Goal: Task Accomplishment & Management: Manage account settings

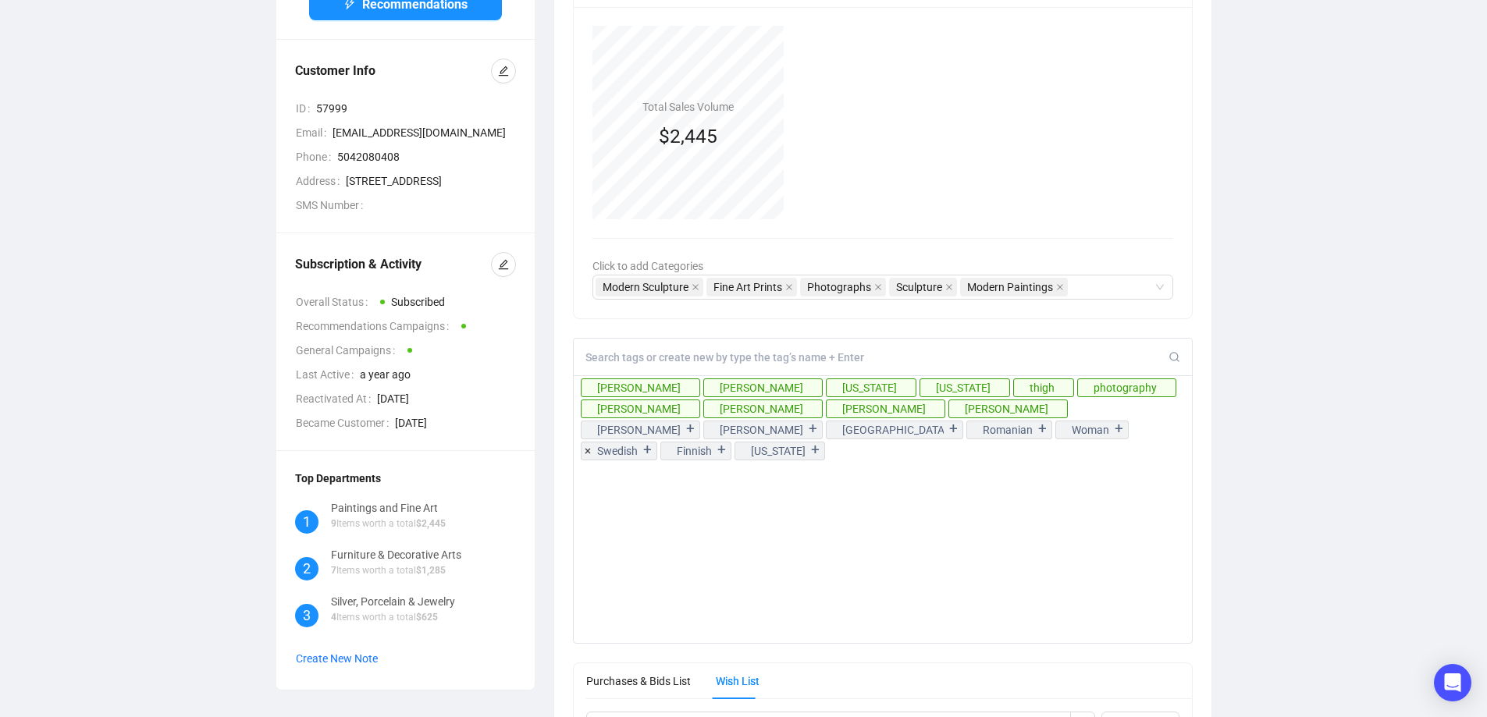
scroll to position [234, 0]
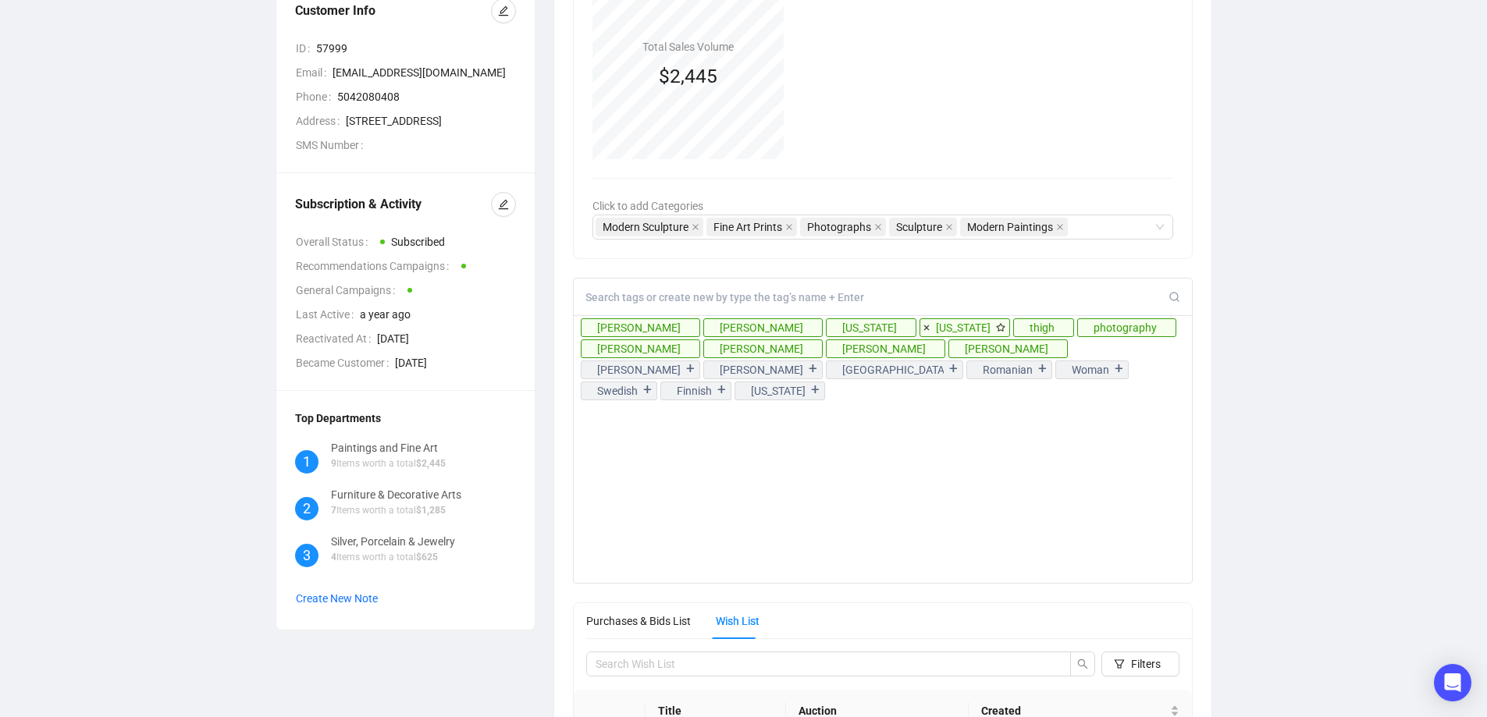
click at [920, 329] on icon at bounding box center [926, 328] width 12 height 12
click at [830, 329] on icon at bounding box center [832, 328] width 5 height 5
click at [830, 327] on icon at bounding box center [832, 328] width 5 height 5
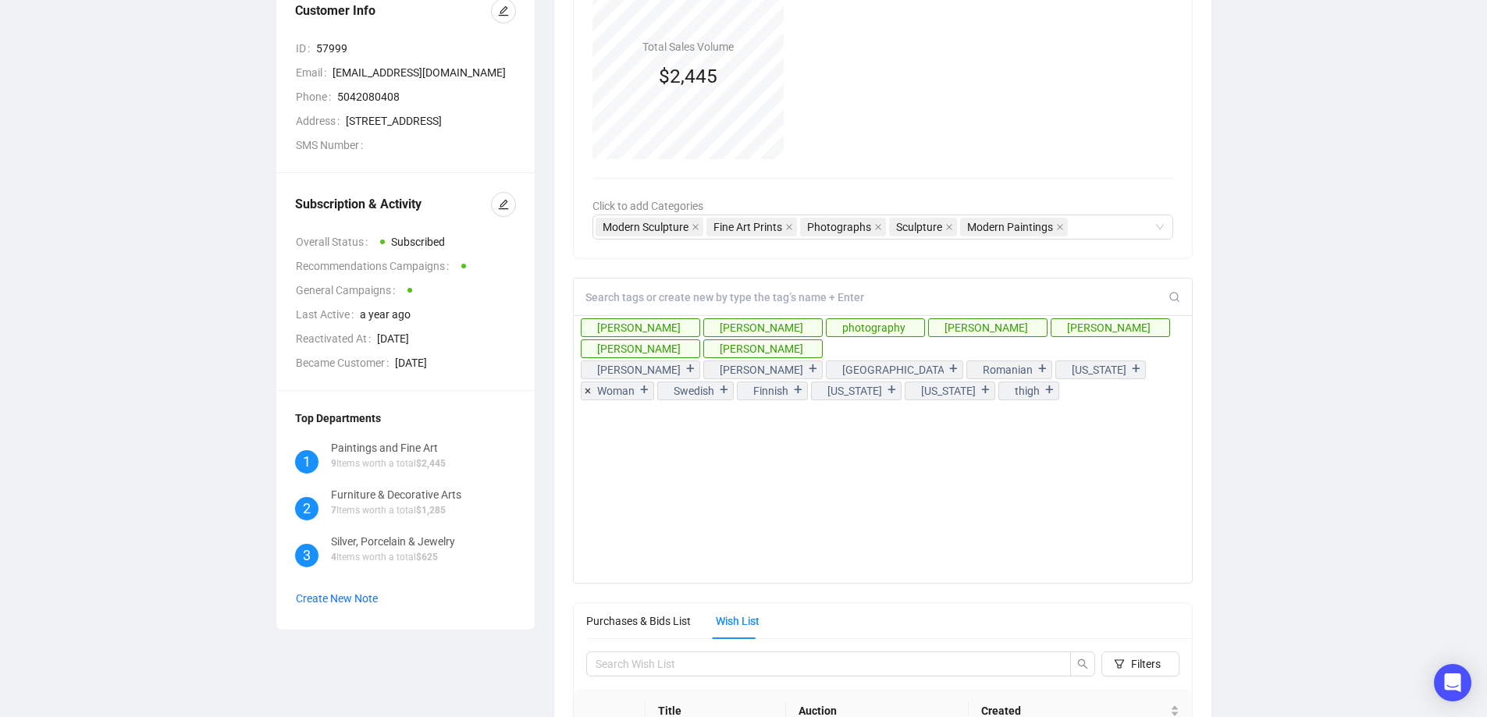
click at [653, 383] on div "+" at bounding box center [644, 391] width 17 height 16
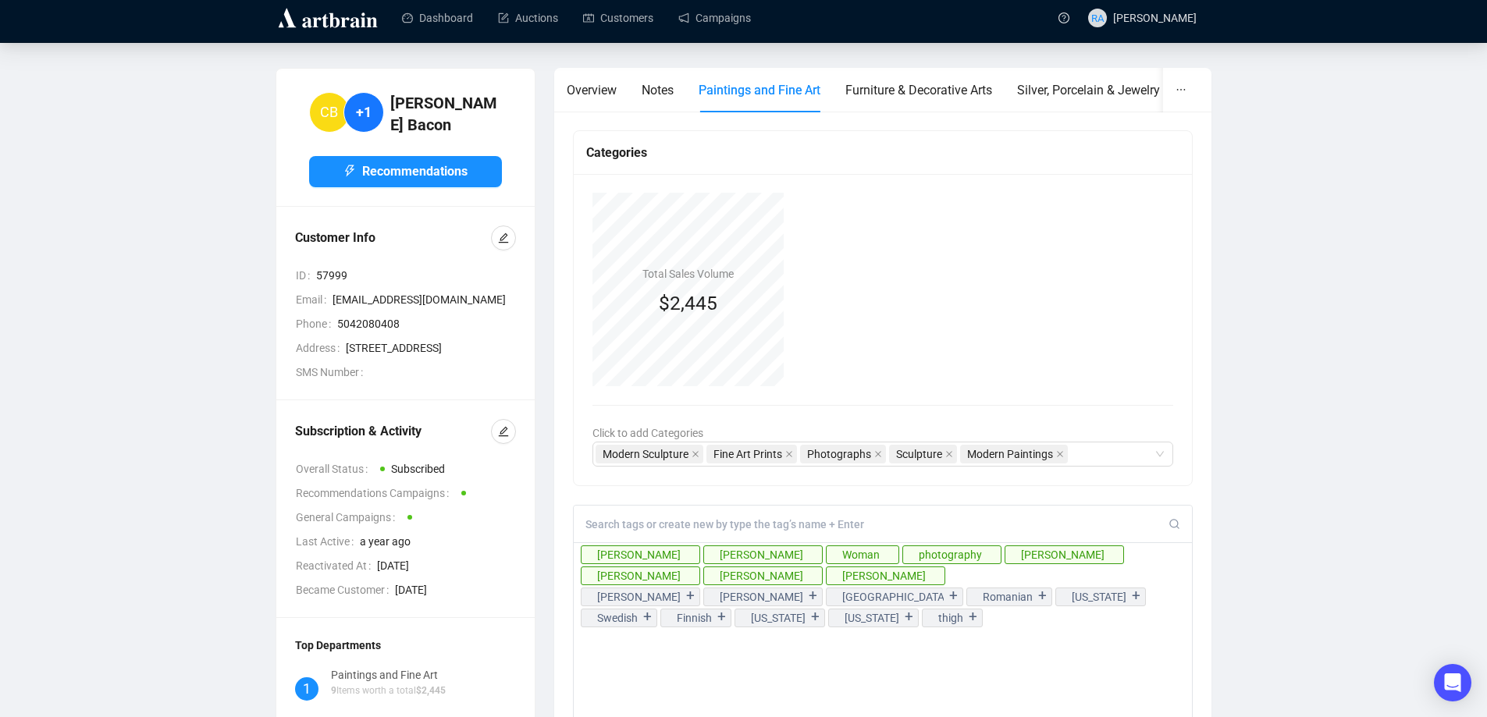
scroll to position [0, 0]
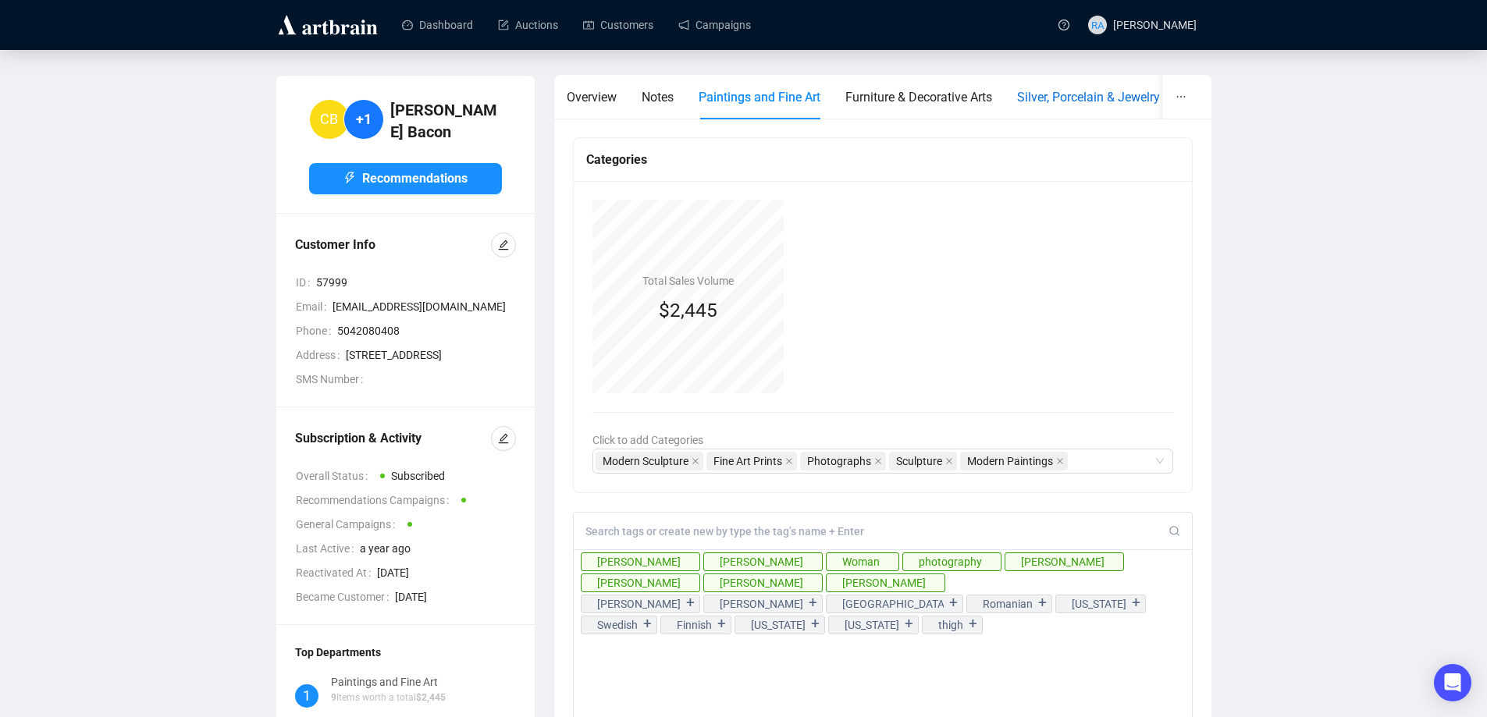
click at [1105, 98] on span "Silver, Porcelain & Jewelry" at bounding box center [1088, 97] width 143 height 15
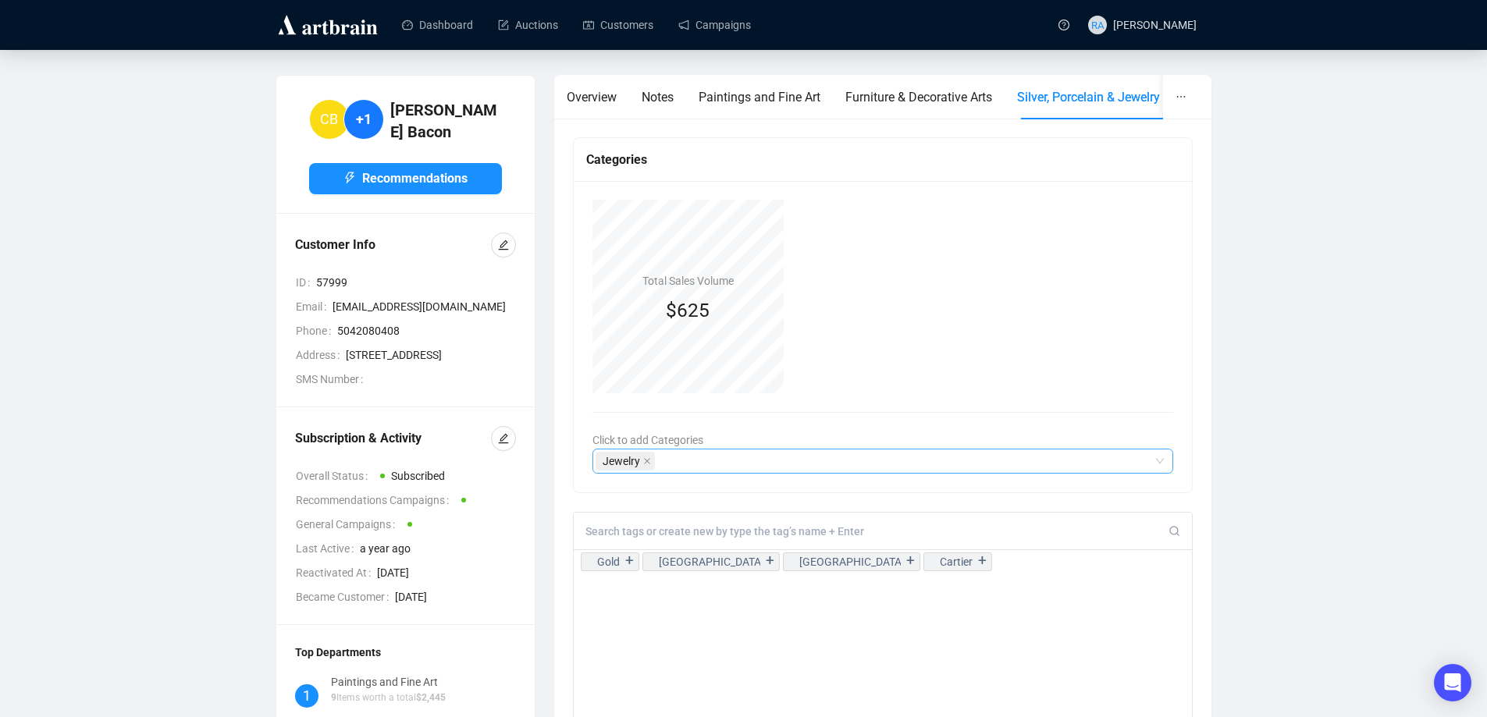
click at [680, 465] on div "Jewelry" at bounding box center [875, 461] width 559 height 22
click at [951, 455] on div "Jewelry" at bounding box center [875, 461] width 559 height 22
click at [701, 536] on input at bounding box center [878, 532] width 584 height 14
click at [595, 103] on span "Overview" at bounding box center [592, 97] width 50 height 15
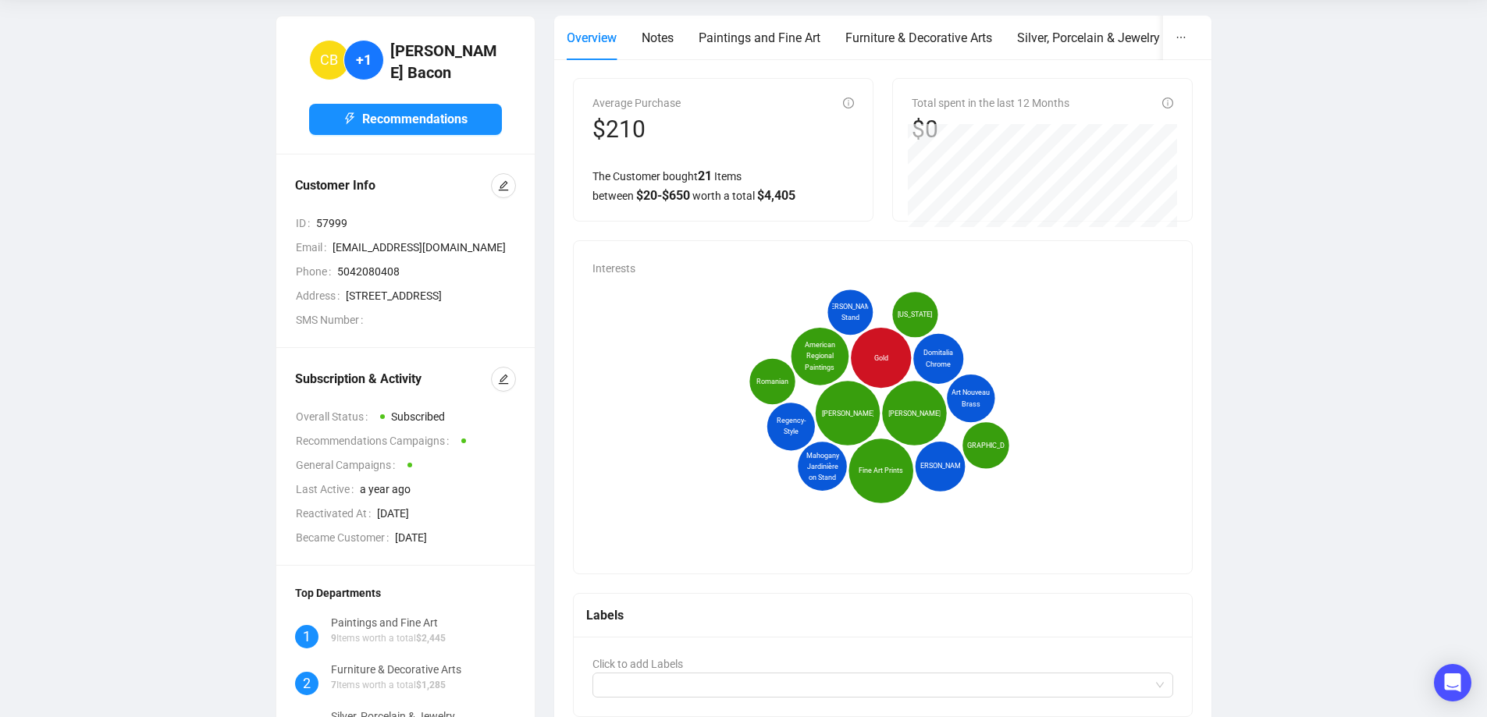
scroll to position [312, 0]
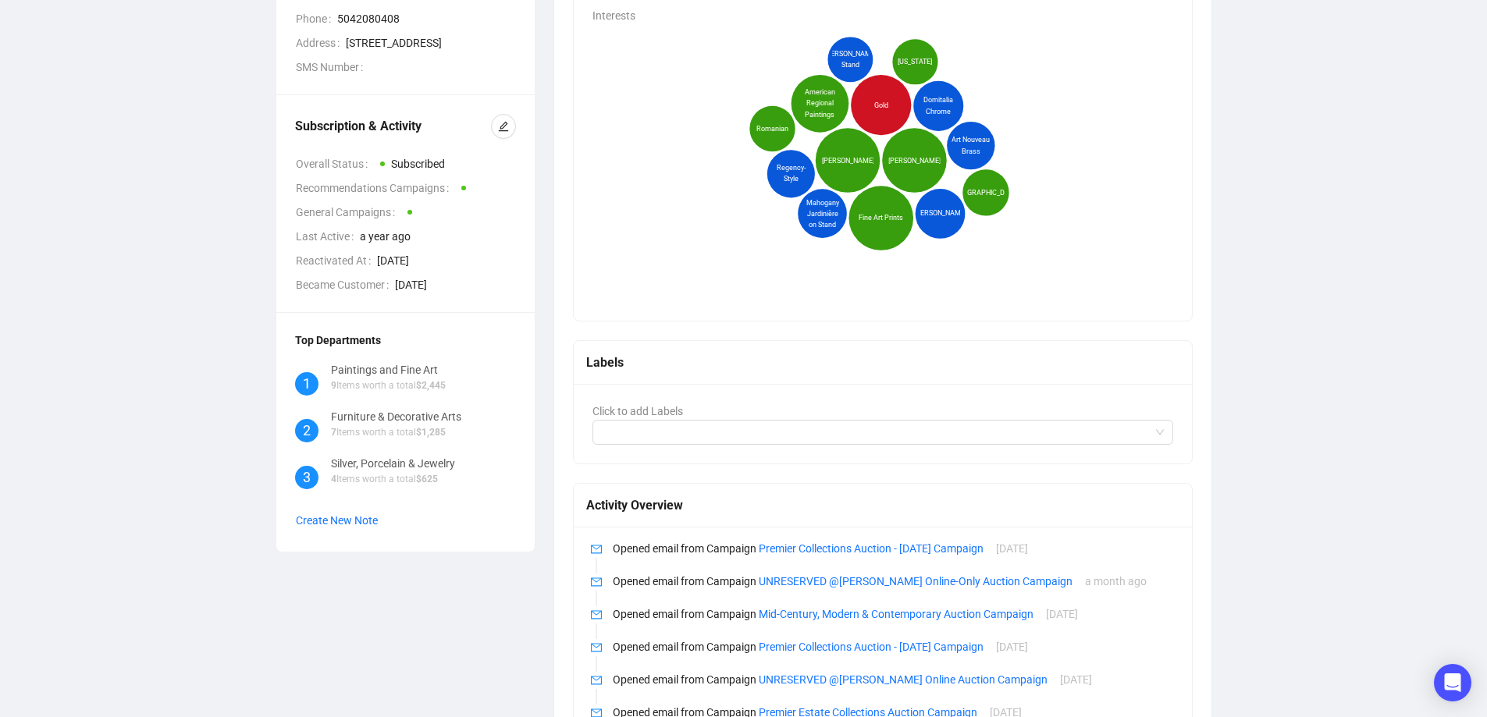
click at [822, 215] on span "Mahogany Jardinière on Stand" at bounding box center [822, 214] width 39 height 33
click at [941, 215] on span "[PERSON_NAME]" at bounding box center [940, 213] width 52 height 11
click at [789, 178] on span "Regency-Style" at bounding box center [790, 174] width 38 height 22
click at [785, 178] on span "Regency-Style" at bounding box center [790, 174] width 38 height 22
drag, startPoint x: 788, startPoint y: 174, endPoint x: 696, endPoint y: 208, distance: 99.0
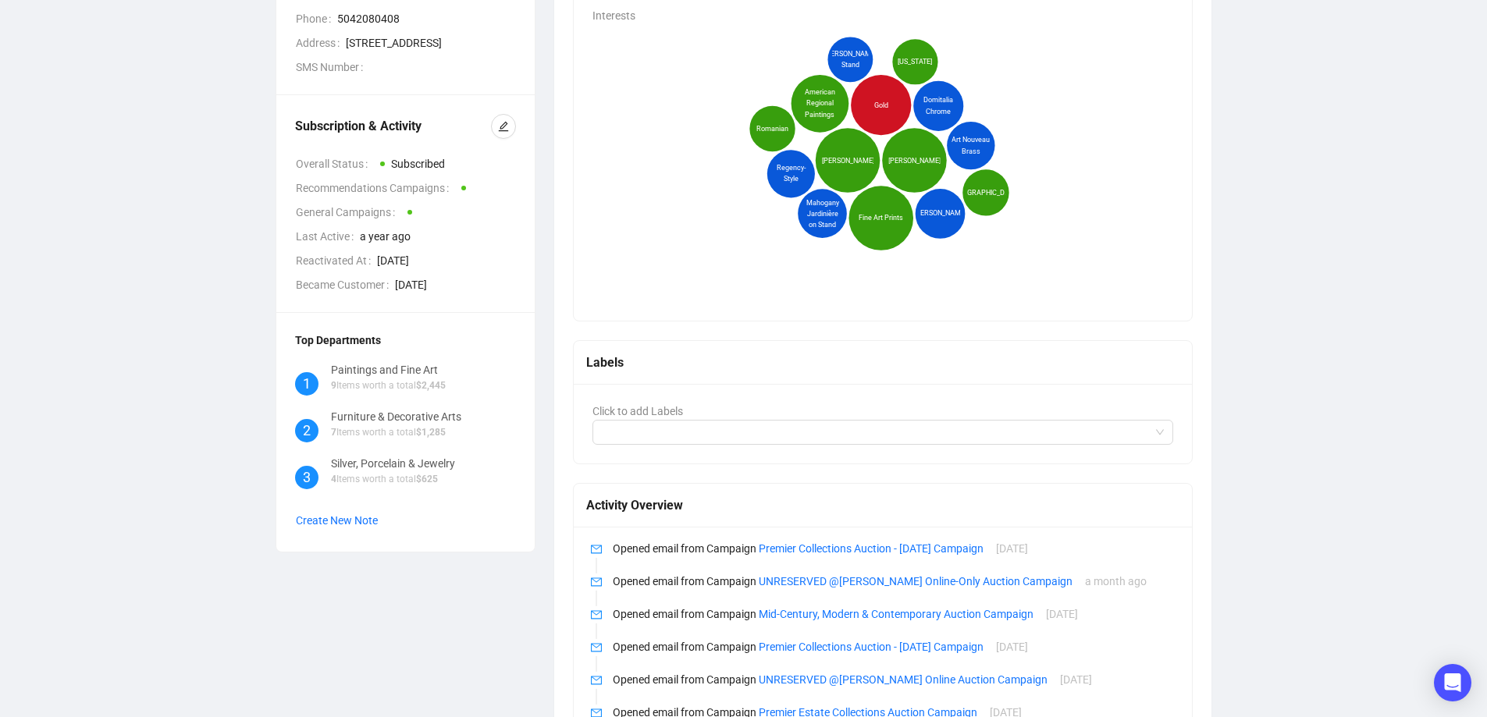
click at [696, 208] on icon "[PERSON_NAME] [PERSON_NAME] Fine Art Prints Gold American Regional Paintings Do…" at bounding box center [880, 160] width 574 height 273
click at [981, 256] on icon "[PERSON_NAME] [PERSON_NAME] Fine Art Prints Gold American Regional Paintings Do…" at bounding box center [880, 160] width 574 height 273
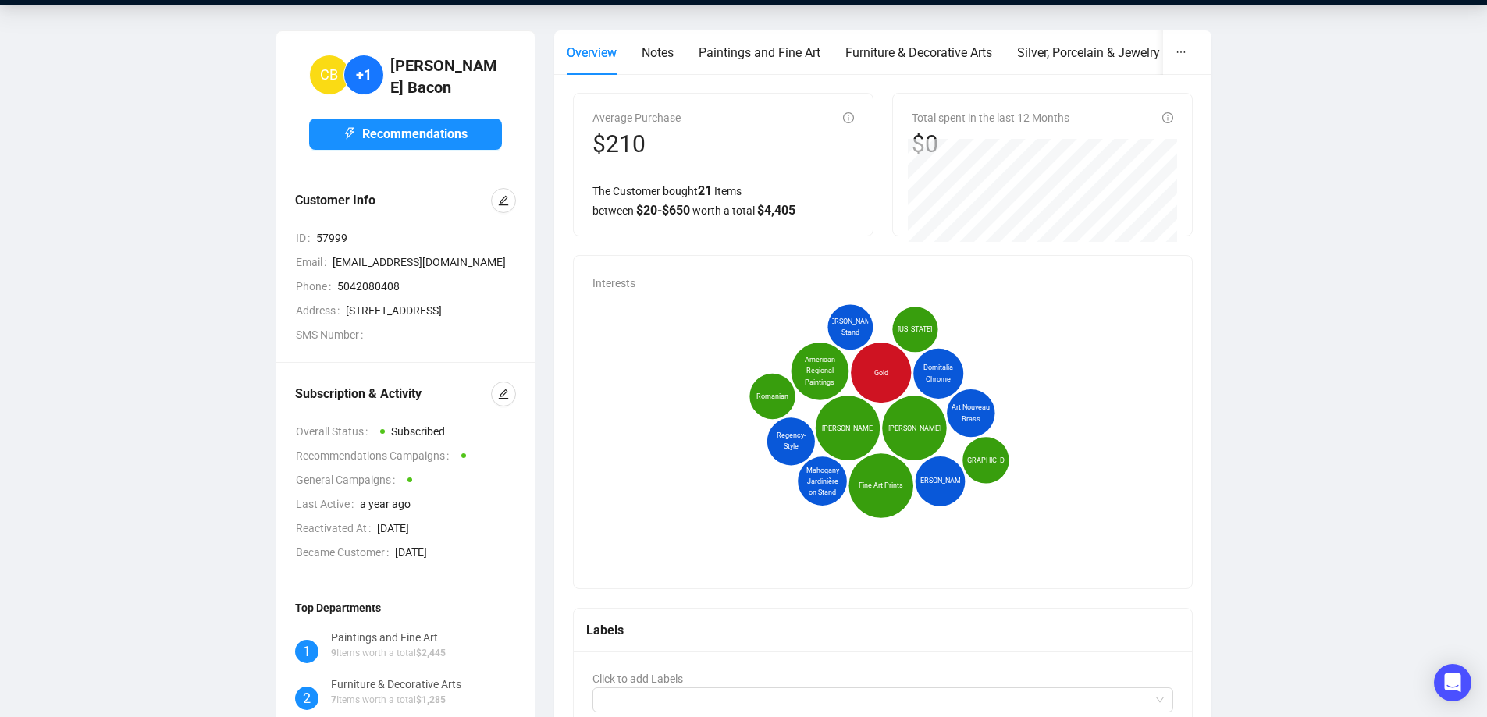
scroll to position [0, 0]
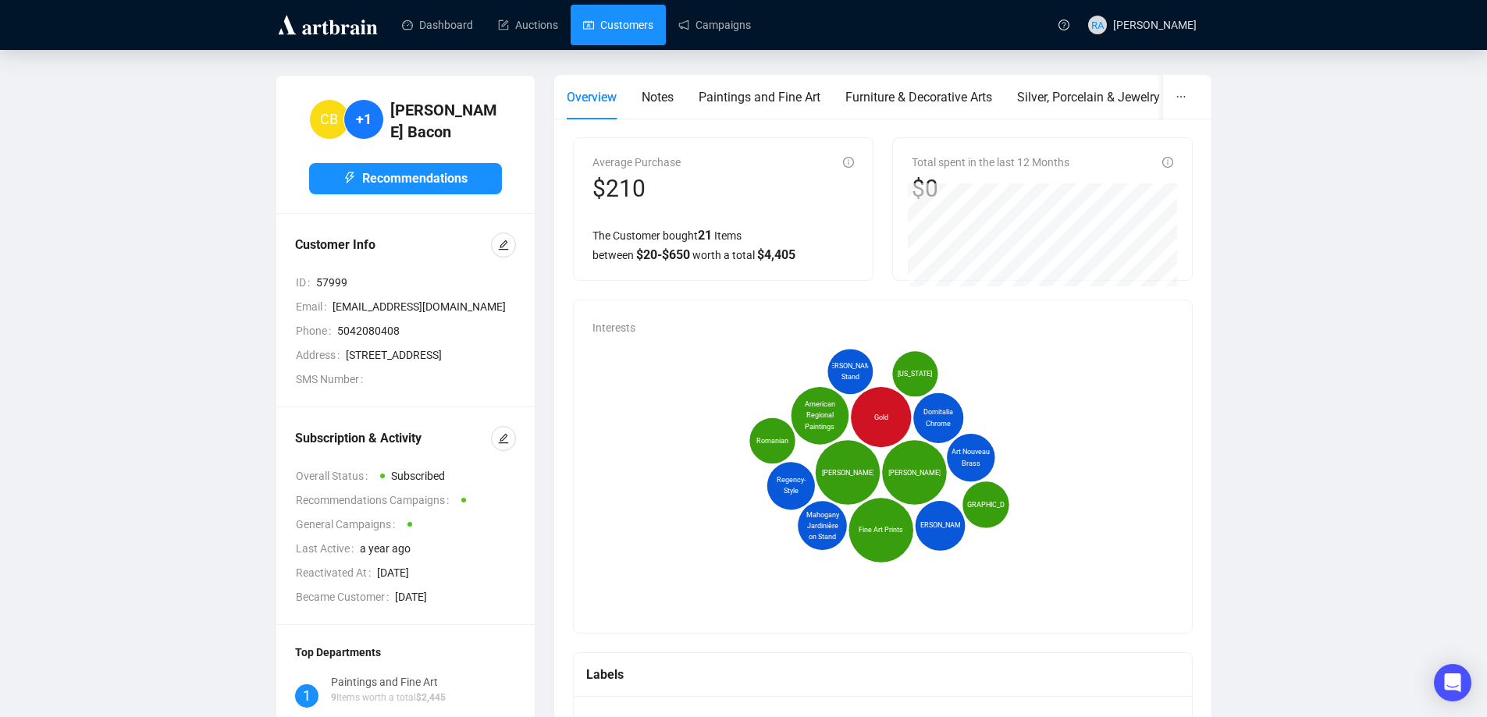
click at [625, 29] on link "Customers" at bounding box center [618, 25] width 70 height 41
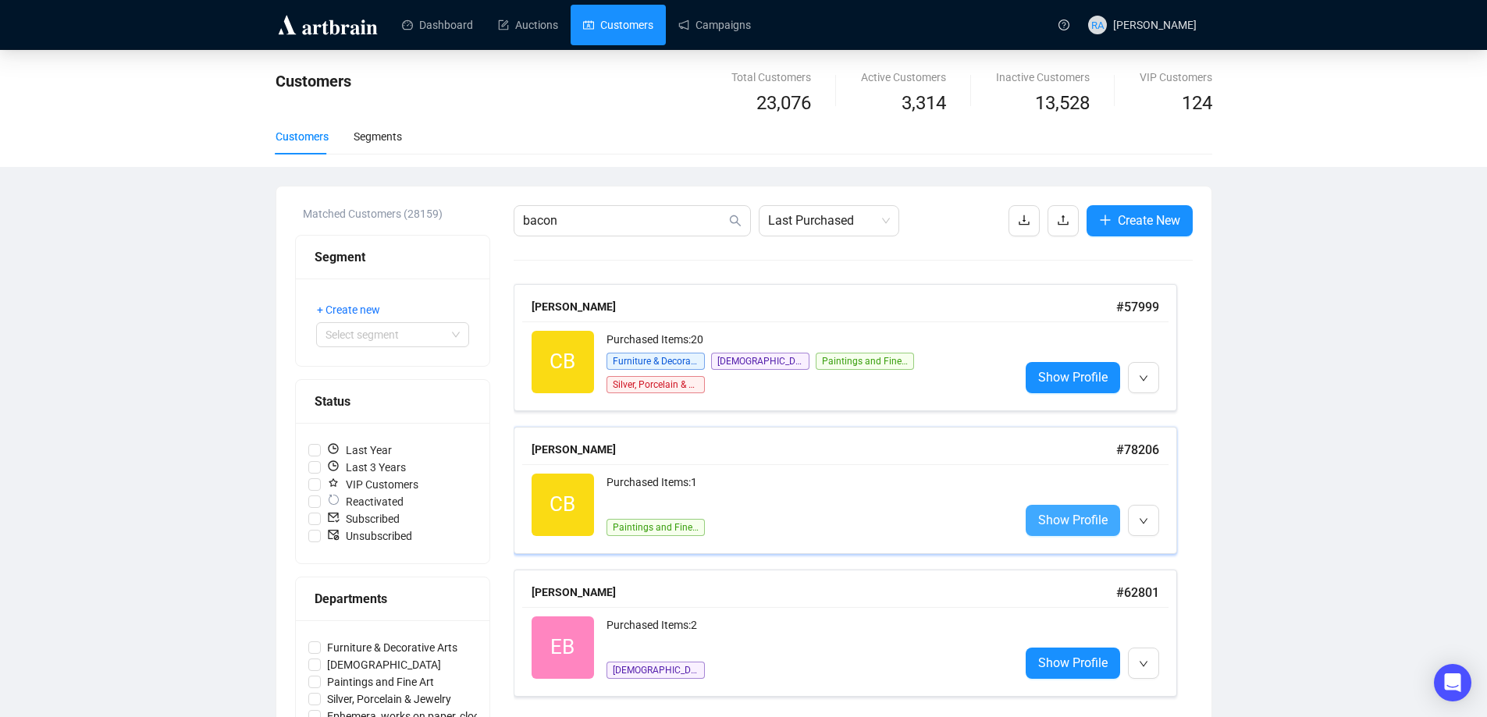
click at [1070, 517] on span "Show Profile" at bounding box center [1072, 521] width 69 height 20
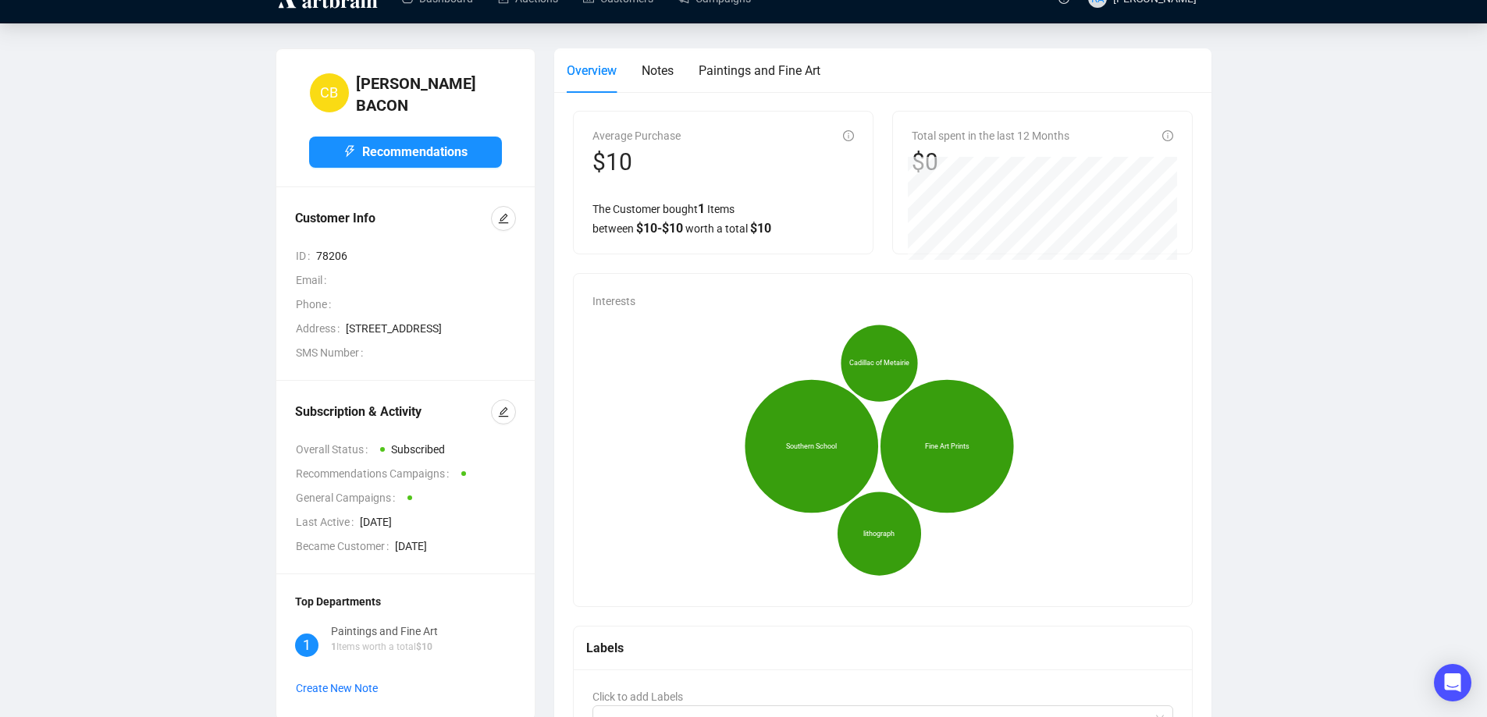
scroll to position [23, 0]
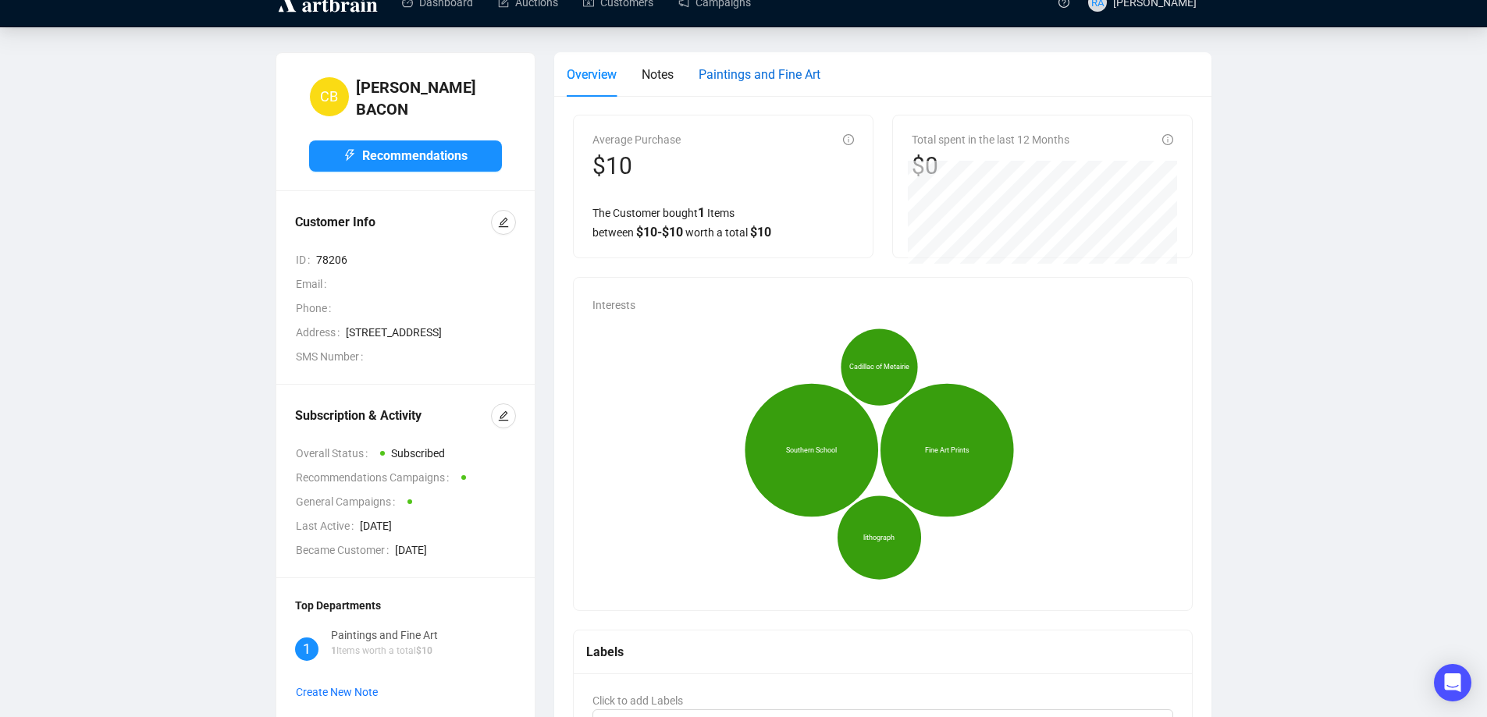
click at [781, 70] on span "Paintings and Fine Art" at bounding box center [760, 74] width 122 height 15
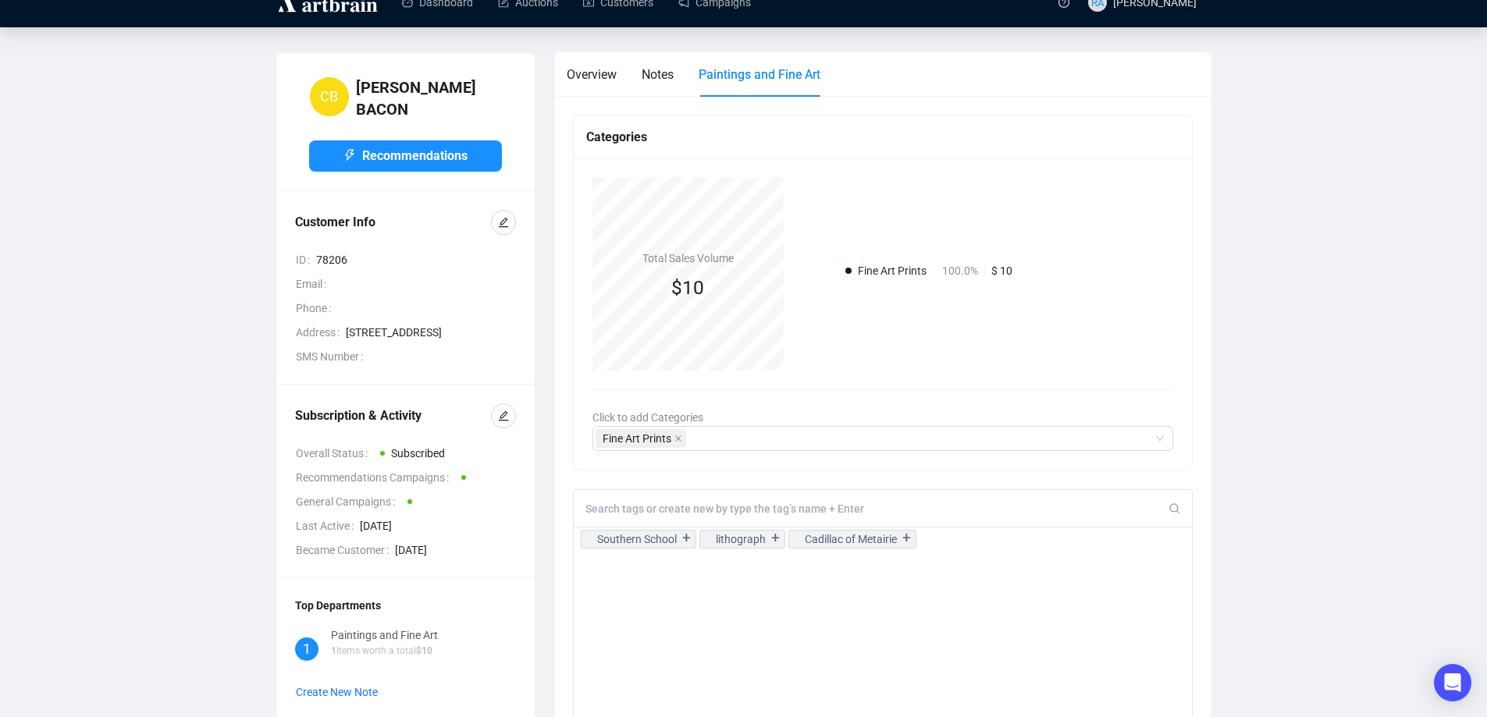
click at [123, 464] on div "CB [PERSON_NAME] Recommendations Customer Info ID 78206 Email Phone Address [ST…" at bounding box center [743, 599] width 1425 height 1095
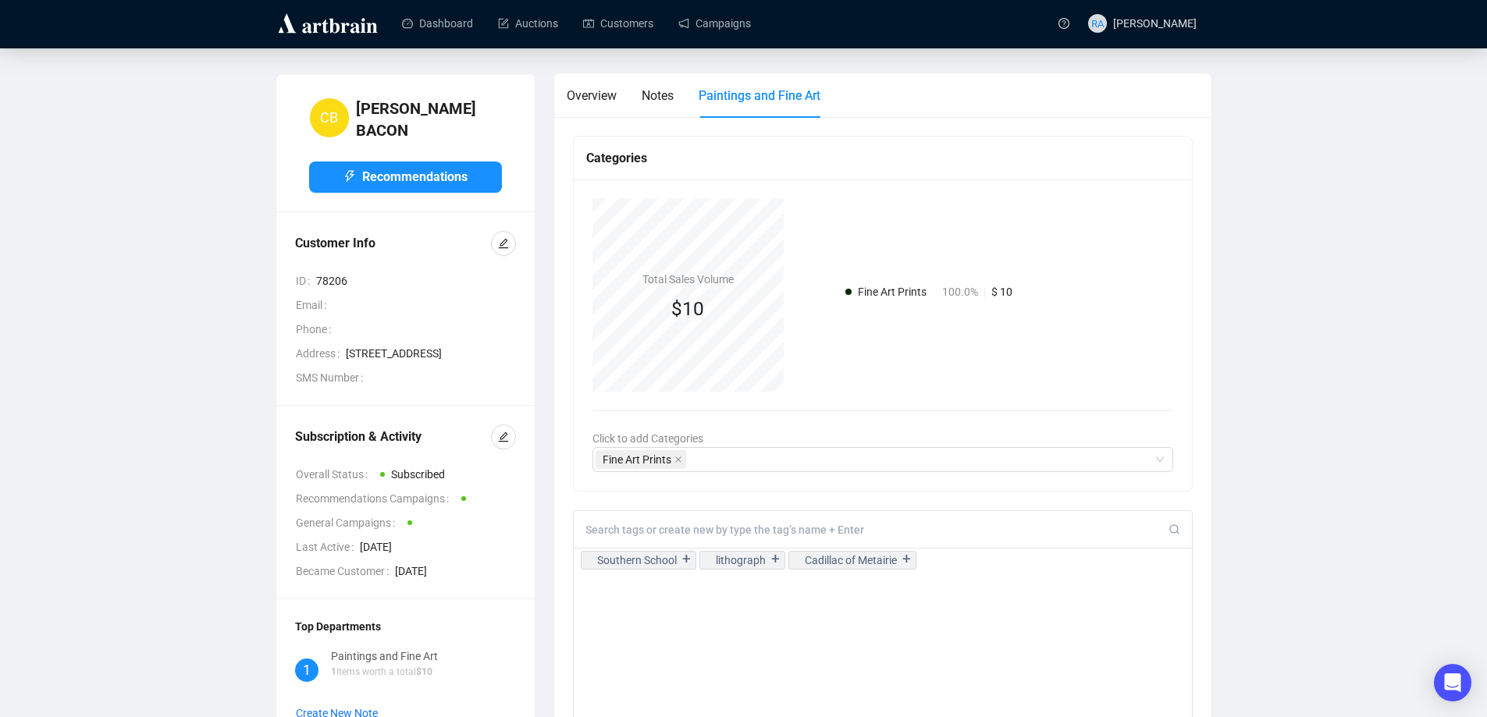
scroll to position [0, 0]
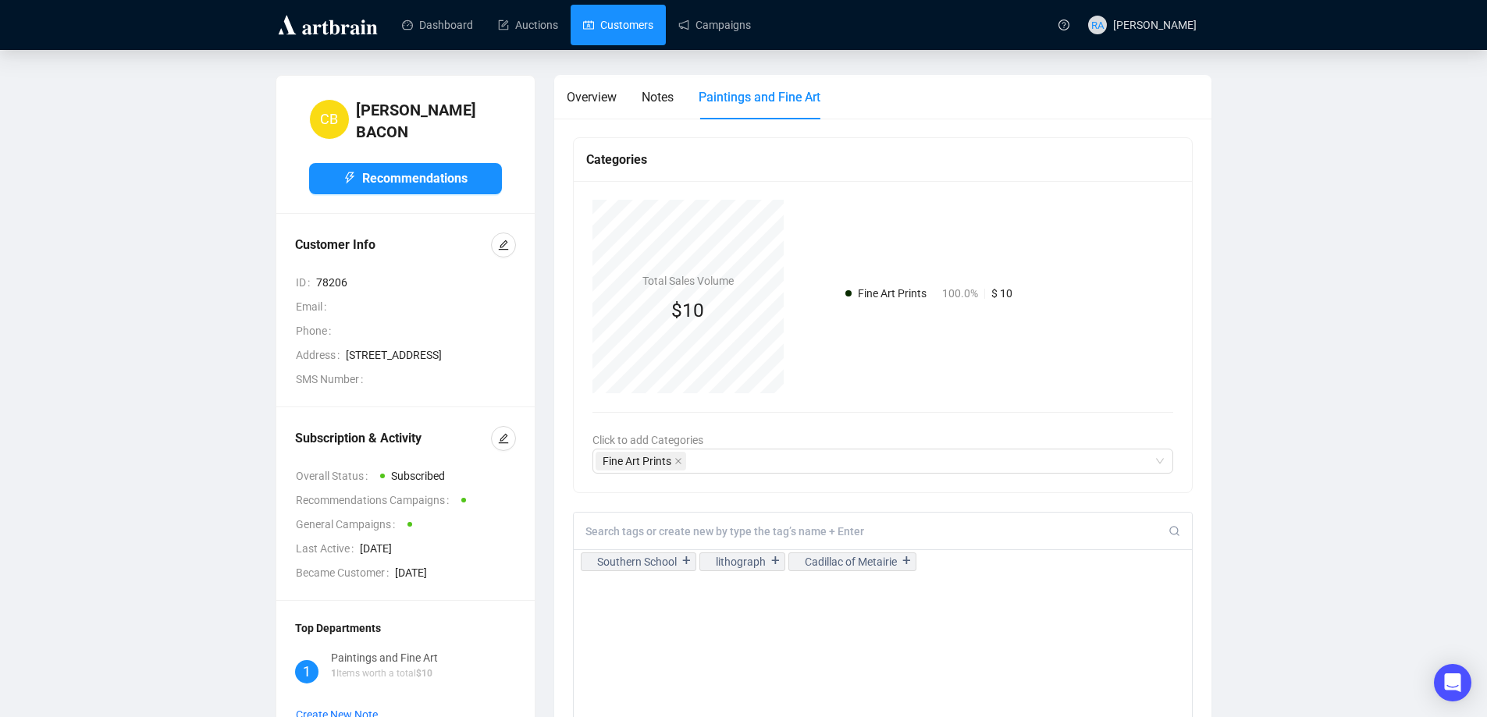
click at [633, 22] on link "Customers" at bounding box center [618, 25] width 70 height 41
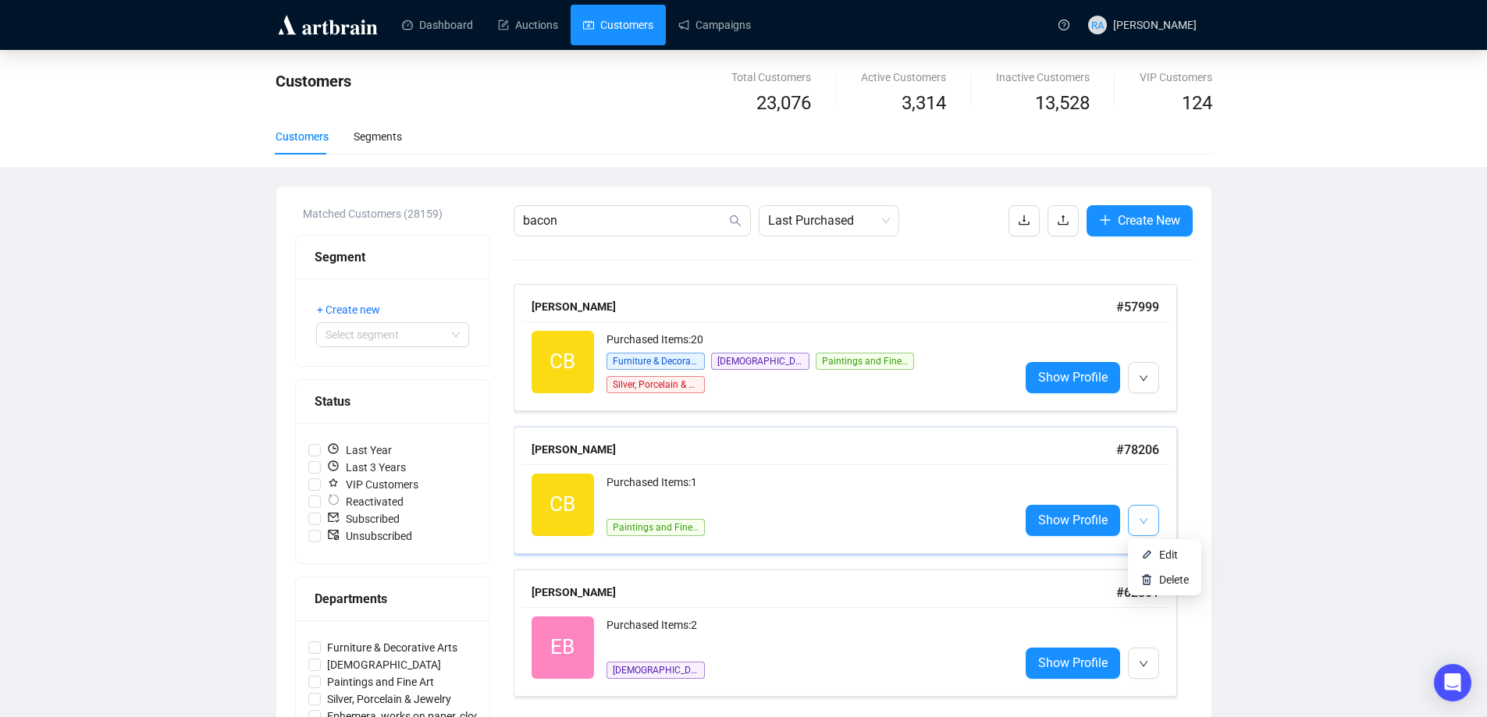
click at [1144, 518] on icon "down" at bounding box center [1143, 521] width 9 height 9
click at [1148, 580] on img at bounding box center [1147, 580] width 12 height 12
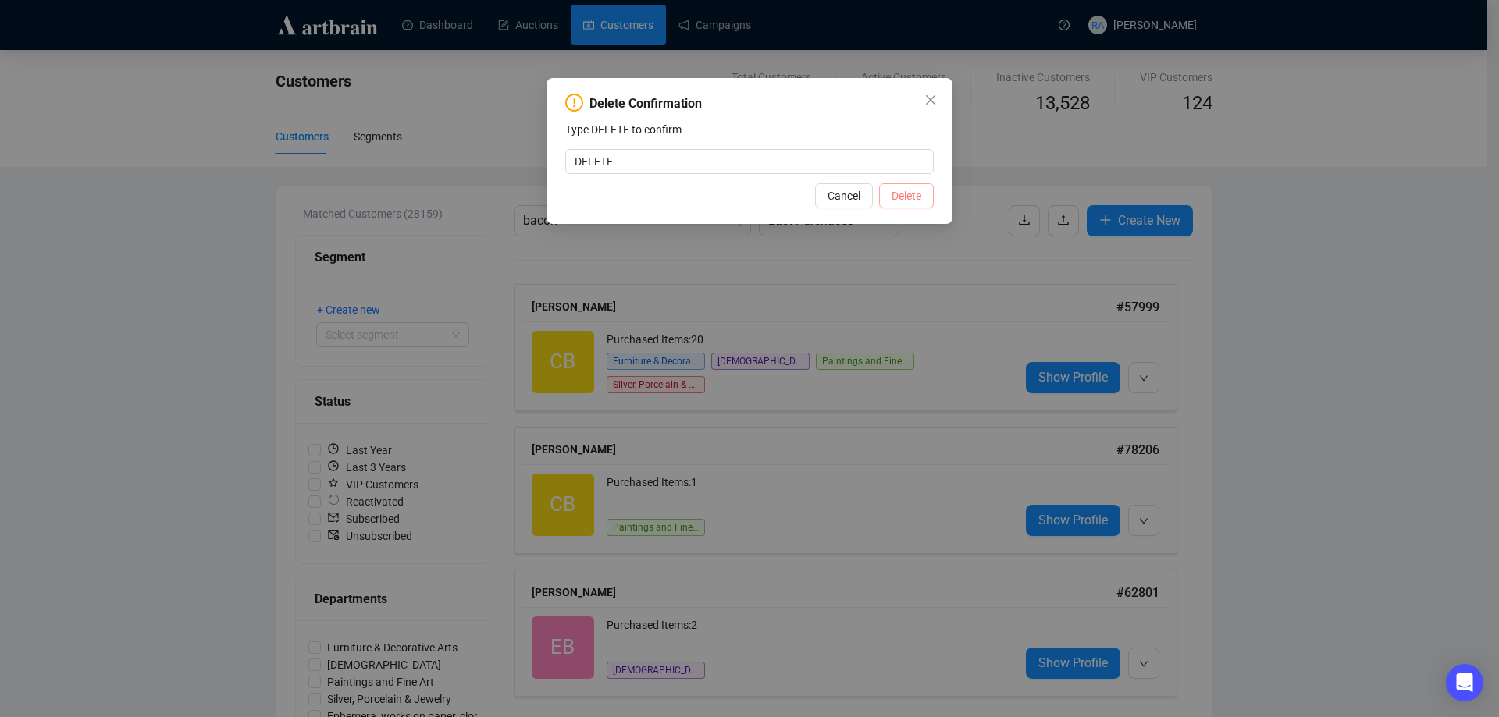
type input "DELETE"
click at [906, 197] on span "Delete" at bounding box center [907, 195] width 30 height 17
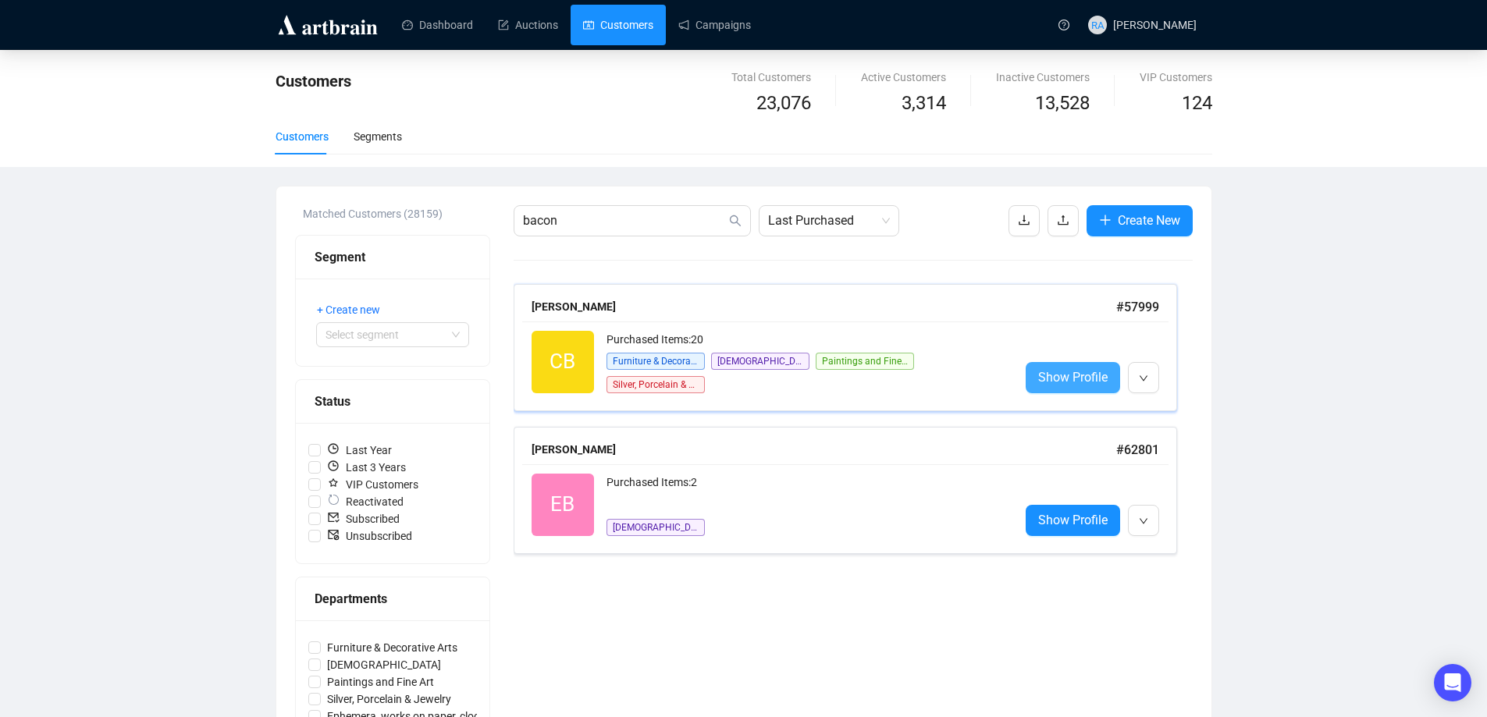
click at [1065, 376] on span "Show Profile" at bounding box center [1072, 378] width 69 height 20
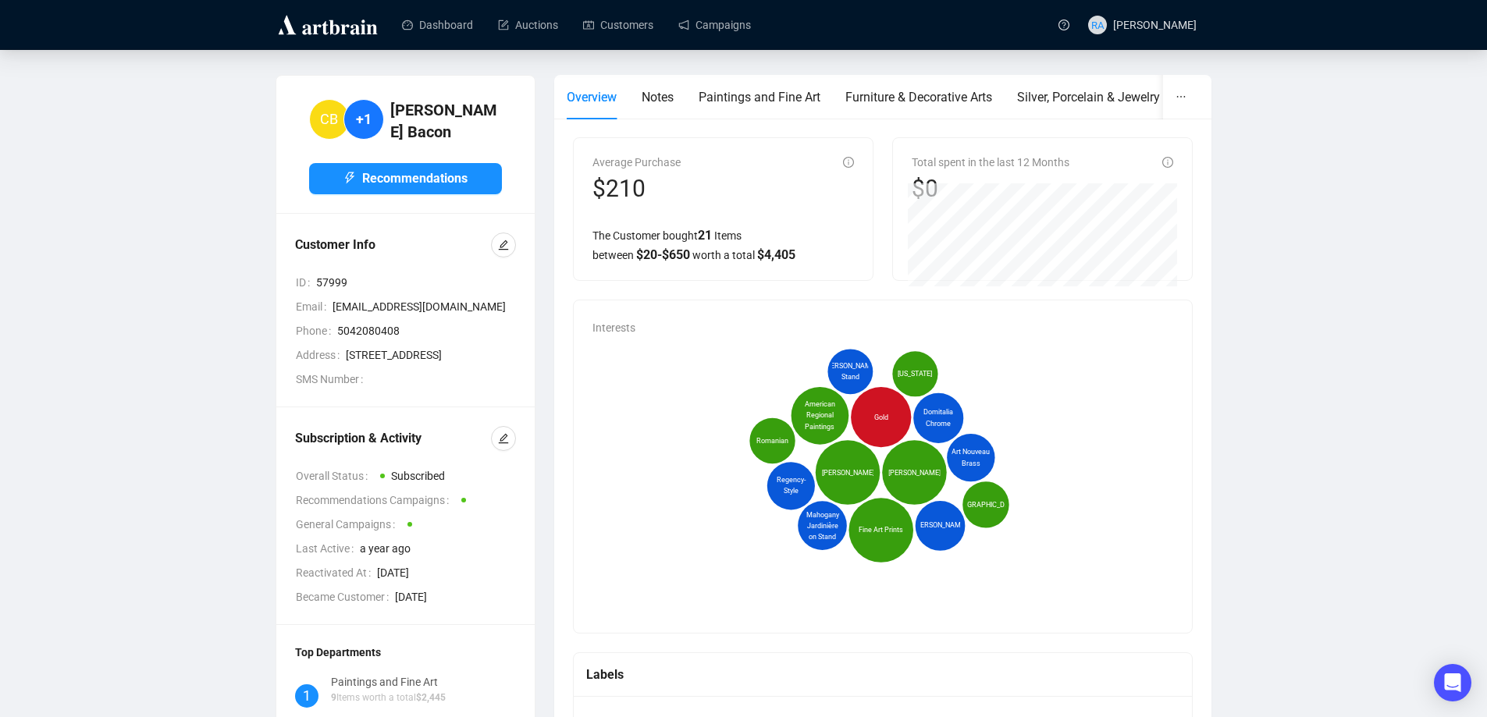
click at [768, 92] on span "Paintings and Fine Art" at bounding box center [760, 97] width 122 height 15
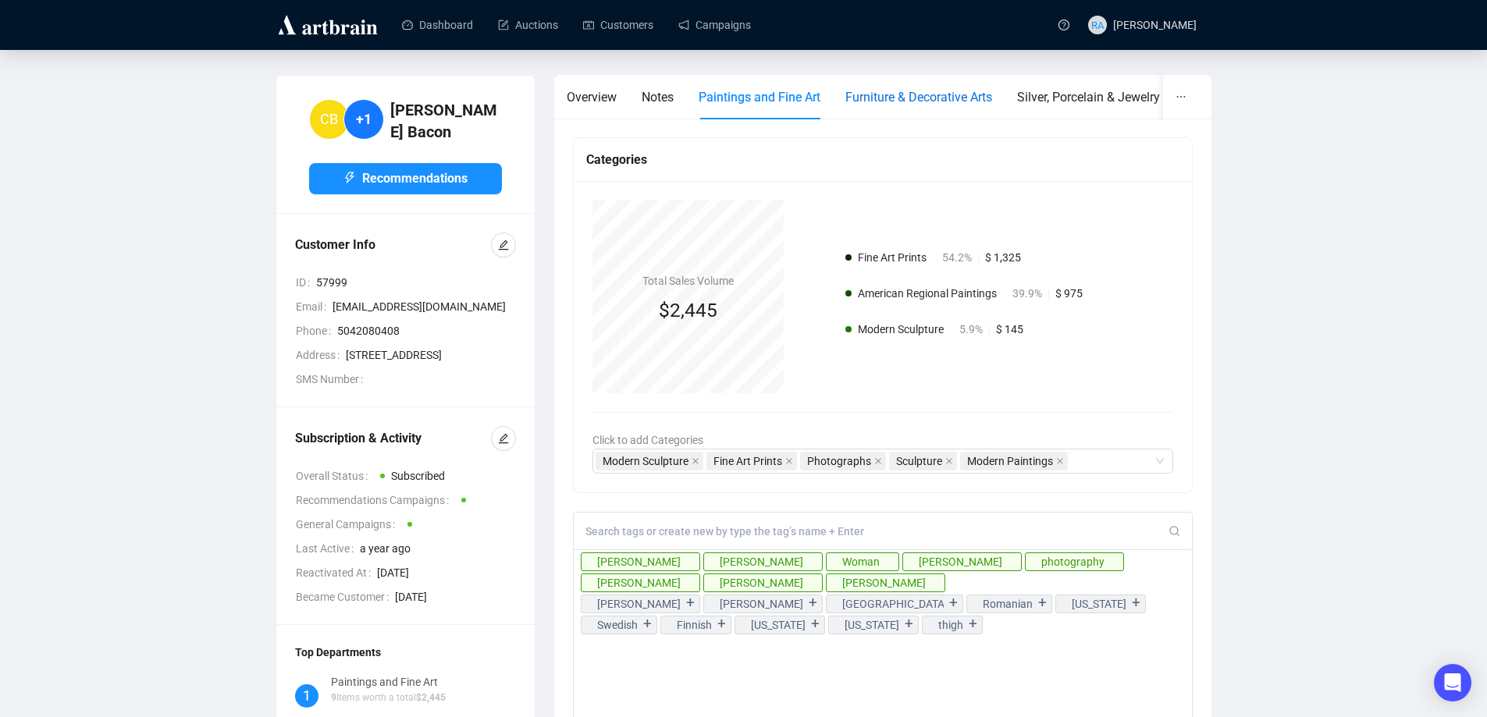
click at [918, 94] on span "Furniture & Decorative Arts" at bounding box center [918, 97] width 147 height 15
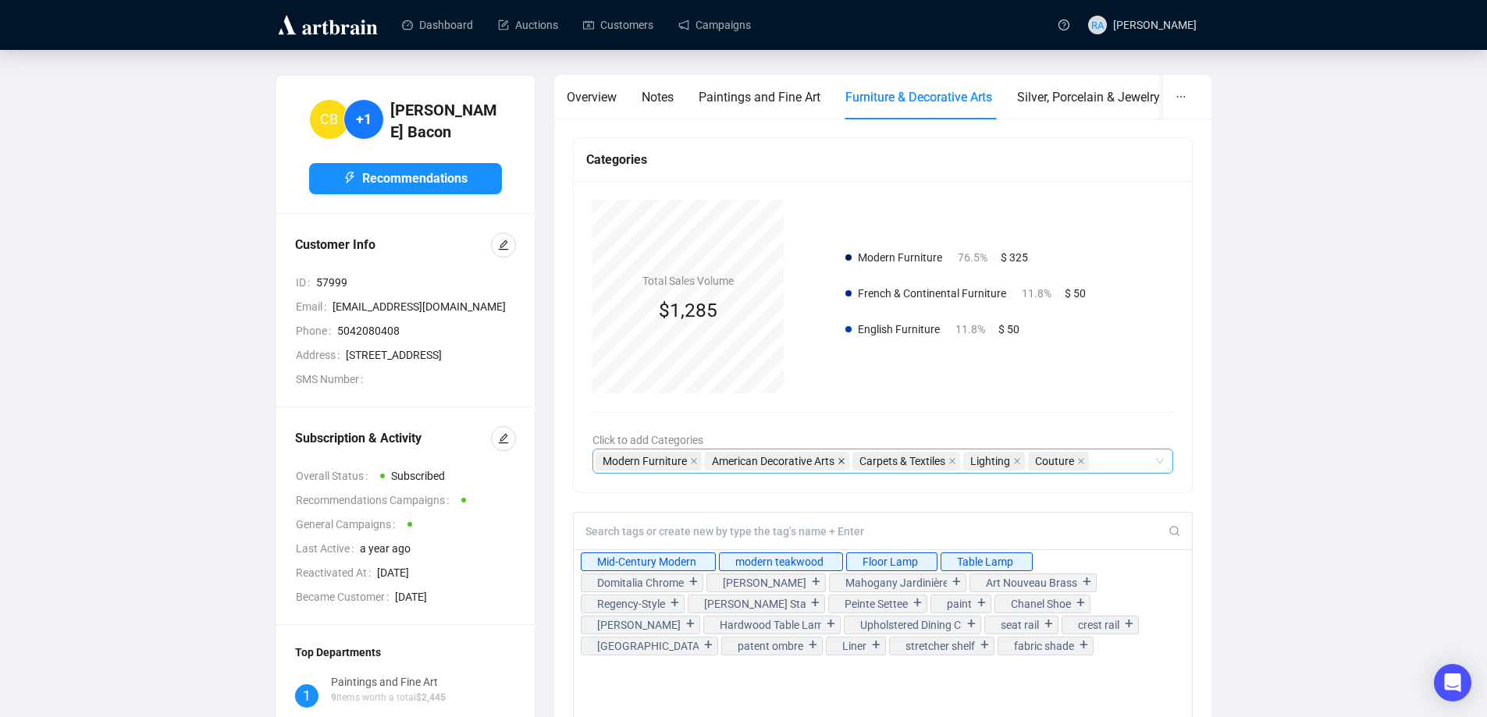
click at [842, 462] on icon "close" at bounding box center [841, 461] width 6 height 6
click at [707, 561] on icon at bounding box center [706, 561] width 9 height 9
click at [1042, 461] on div "Modern Furniture Carpets & Textiles Lighting Couture" at bounding box center [875, 461] width 559 height 22
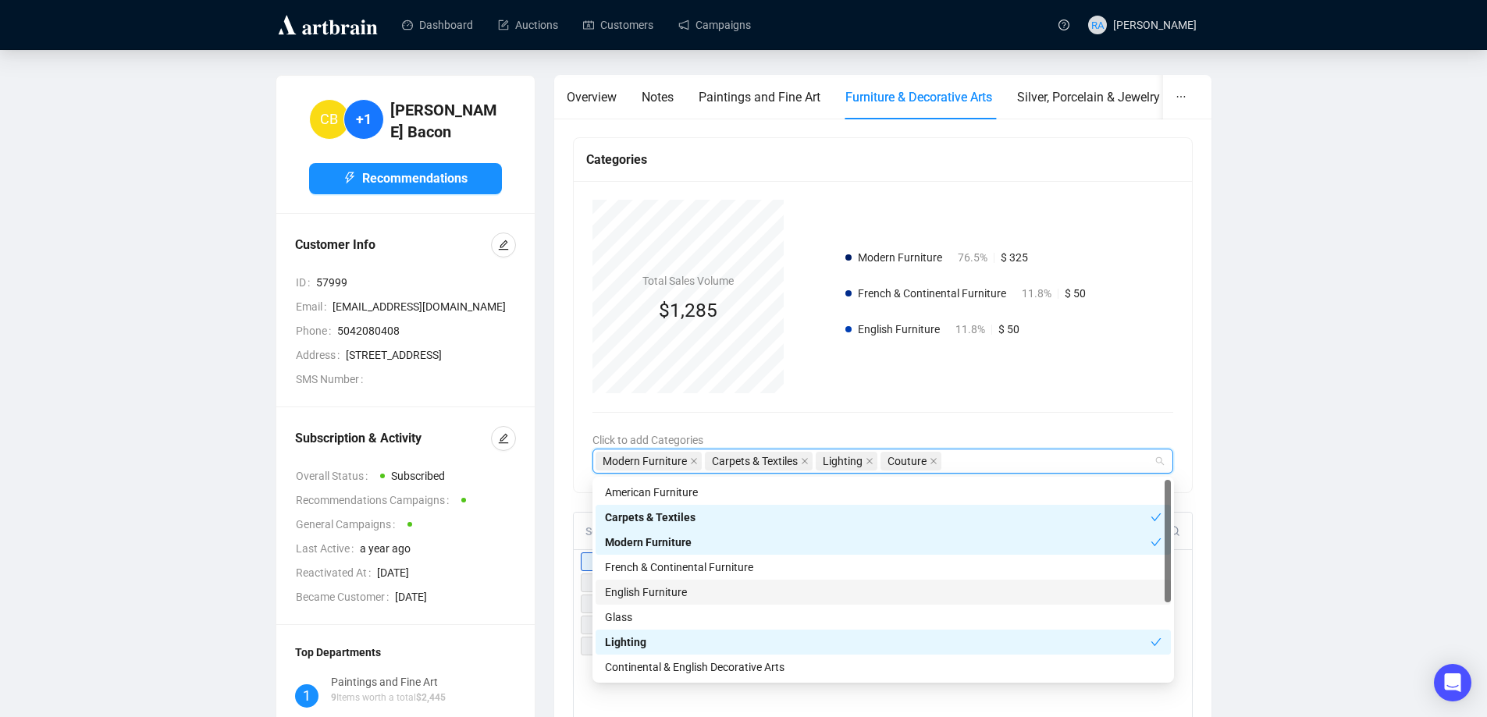
drag, startPoint x: 1169, startPoint y: 572, endPoint x: 1169, endPoint y: 546, distance: 25.8
click at [1169, 546] on div at bounding box center [1168, 541] width 6 height 123
click at [1176, 353] on div "Total Sales Volume $1,285 Modern Furniture 76.5% $ 325 French & Continental Fur…" at bounding box center [883, 336] width 619 height 311
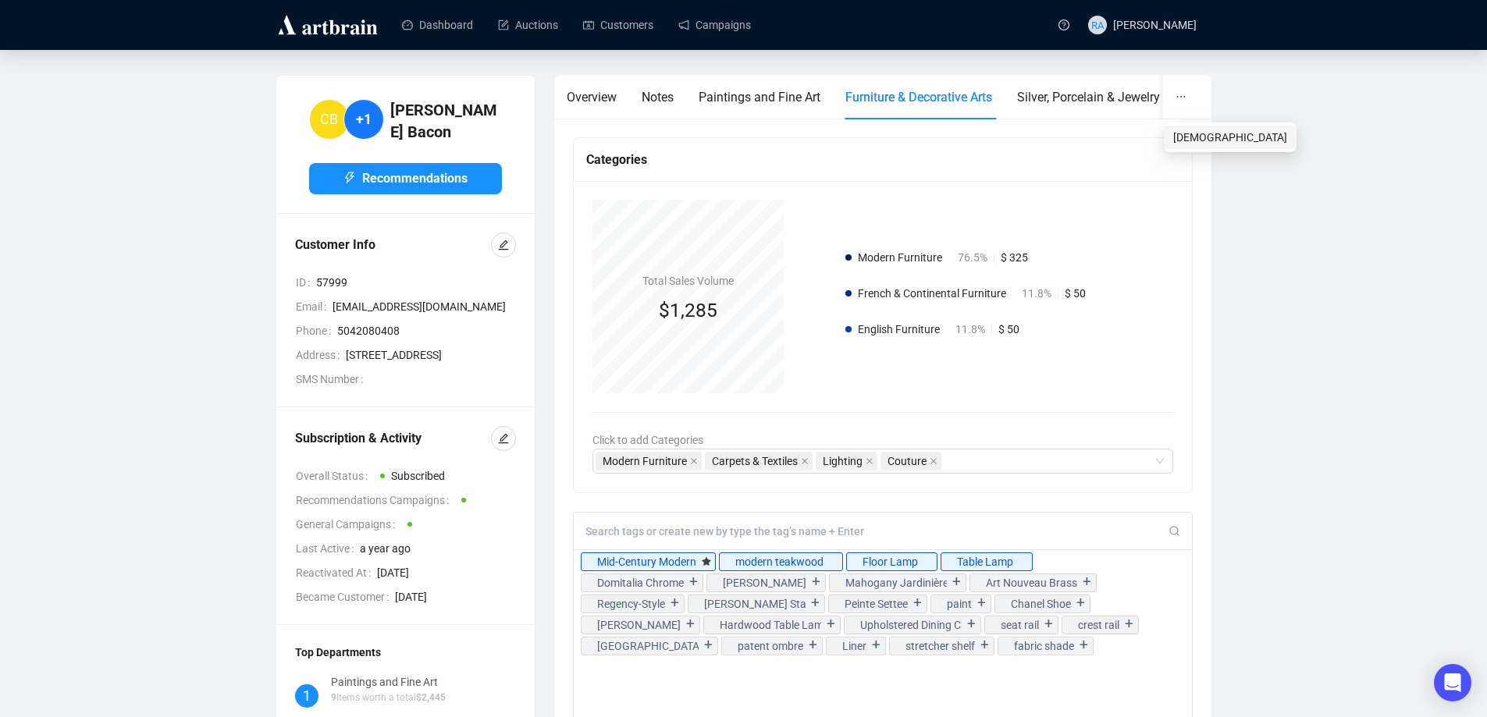
click at [1191, 141] on span "[DEMOGRAPHIC_DATA]" at bounding box center [1230, 137] width 114 height 12
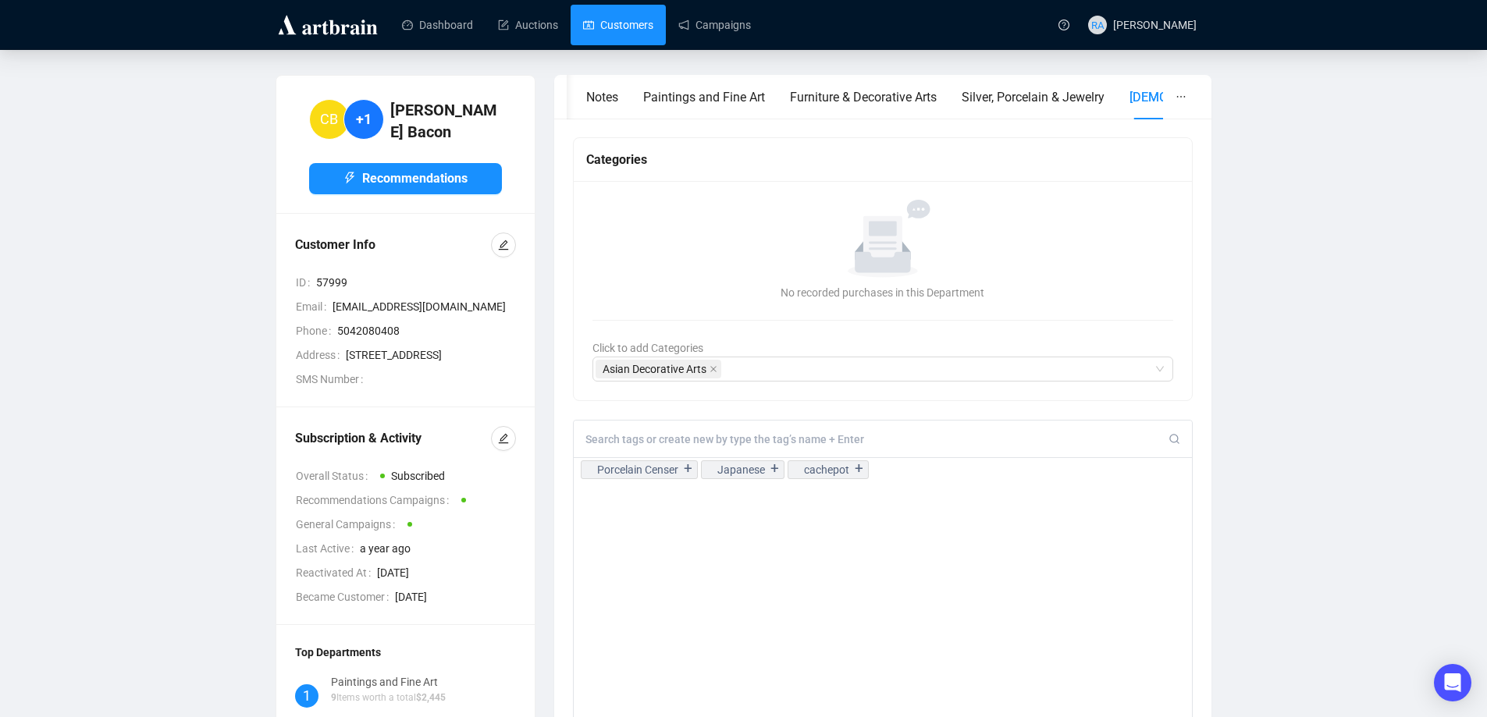
click at [610, 27] on link "Customers" at bounding box center [618, 25] width 70 height 41
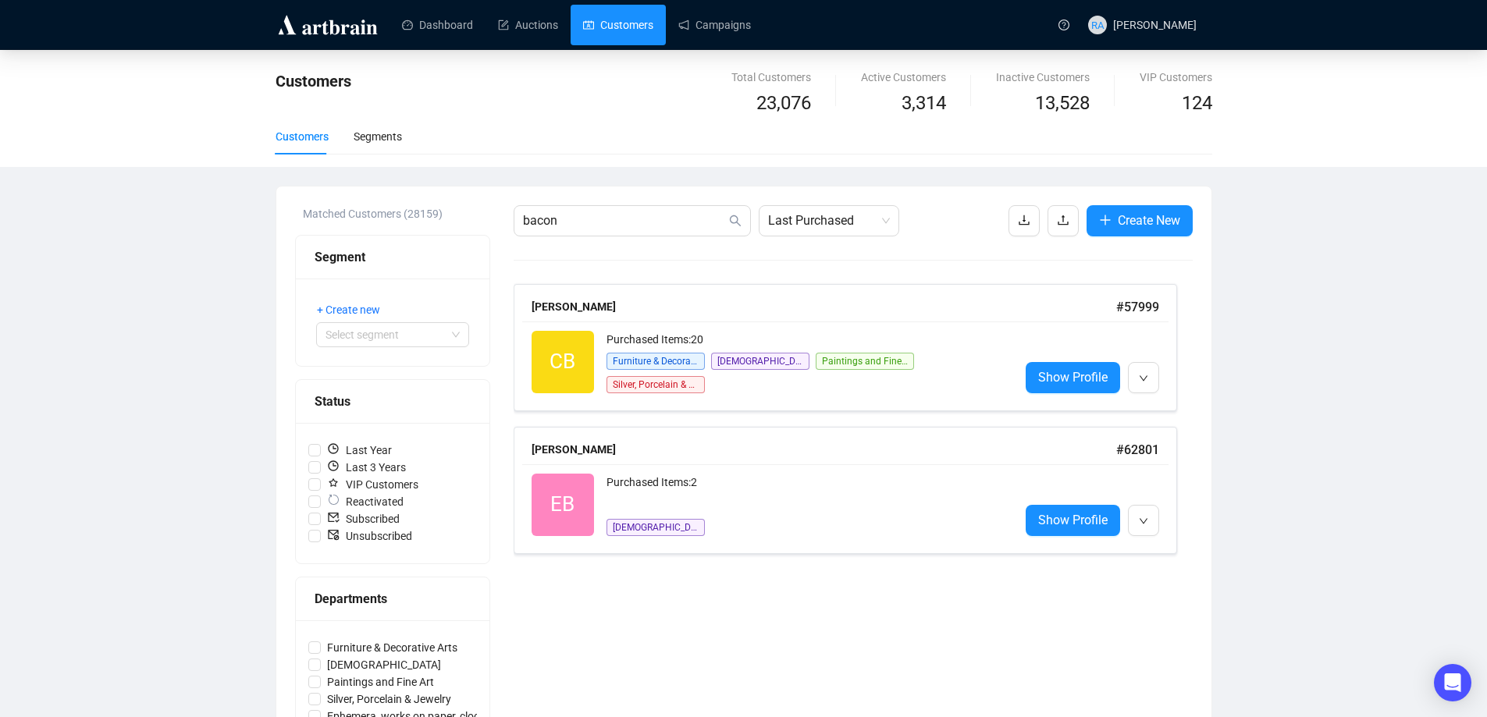
click at [617, 21] on link "Customers" at bounding box center [618, 25] width 70 height 41
click at [596, 225] on input "bacon" at bounding box center [624, 221] width 203 height 19
drag, startPoint x: 594, startPoint y: 224, endPoint x: 486, endPoint y: 222, distance: 107.8
click at [486, 222] on div "Matched Customers (28159) Segment + Create new Select segment Status Last Year …" at bounding box center [744, 526] width 898 height 642
